Goal: Transaction & Acquisition: Purchase product/service

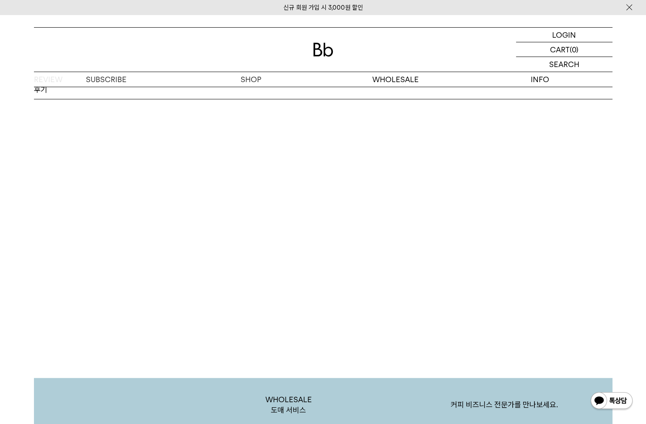
scroll to position [1381, 0]
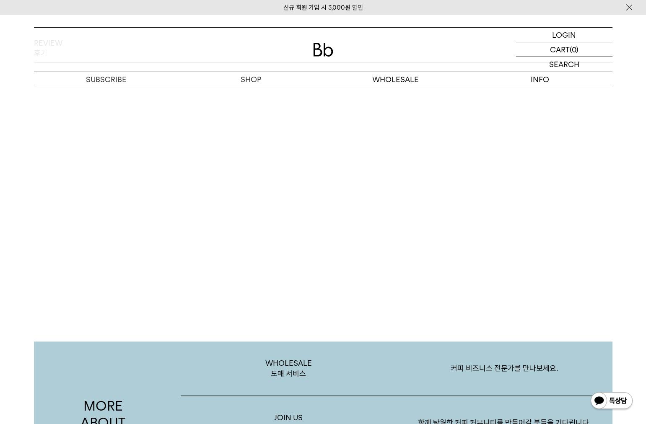
click at [32, 137] on div "REVIEW 후기 좋은 제품 잘 받았습니다. 좋은 제품 잘 받았습니다. [DATE] qord**** 너무좋아하는 조합입니다 너무좋아하는 조합입…" at bounding box center [322, 158] width 603 height 240
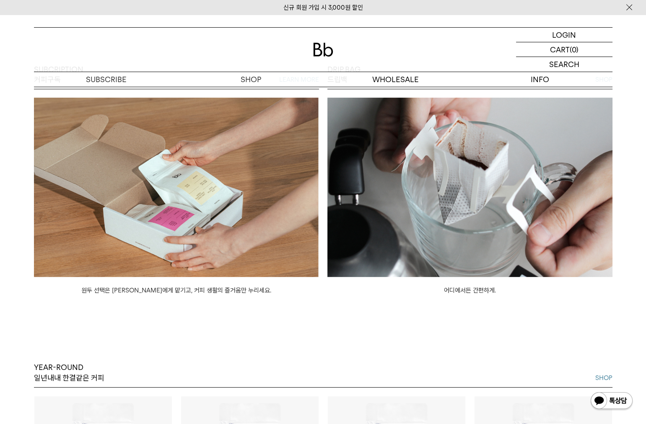
scroll to position [553, 0]
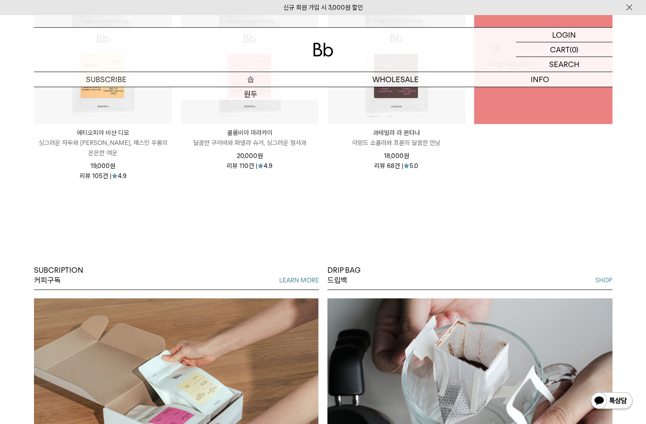
click at [249, 78] on p "숍" at bounding box center [250, 79] width 145 height 15
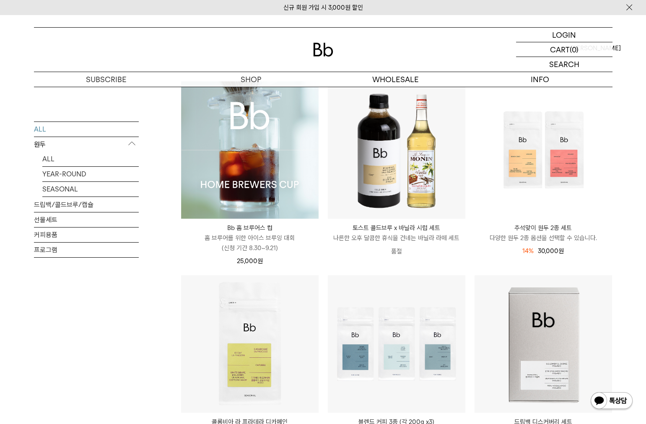
scroll to position [92, 0]
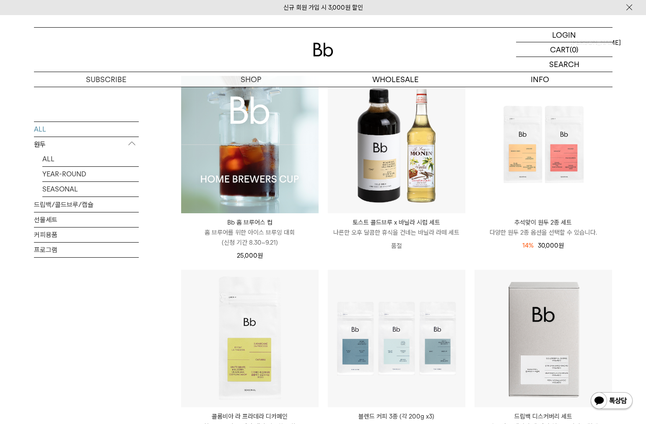
click at [225, 174] on img at bounding box center [249, 144] width 137 height 137
